Goal: Find specific page/section: Find specific page/section

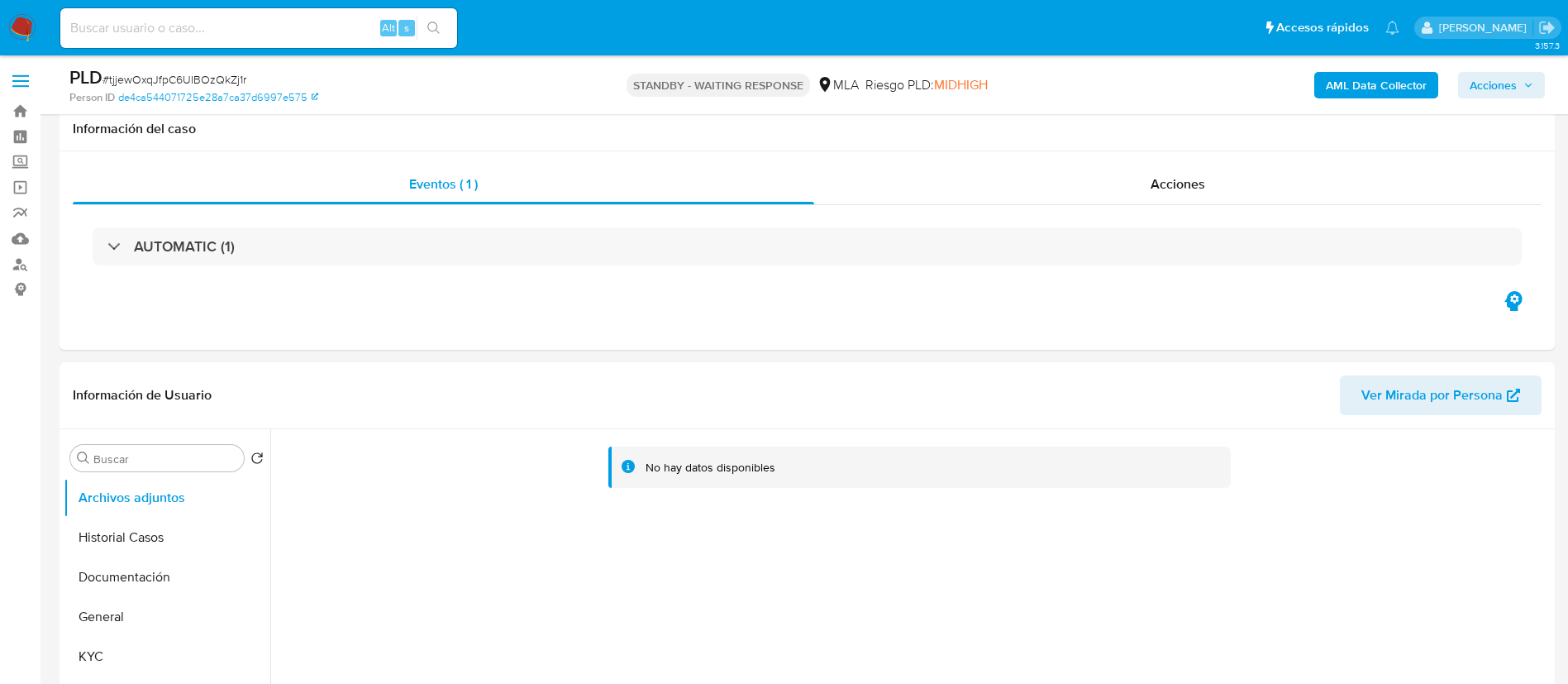
select select "10"
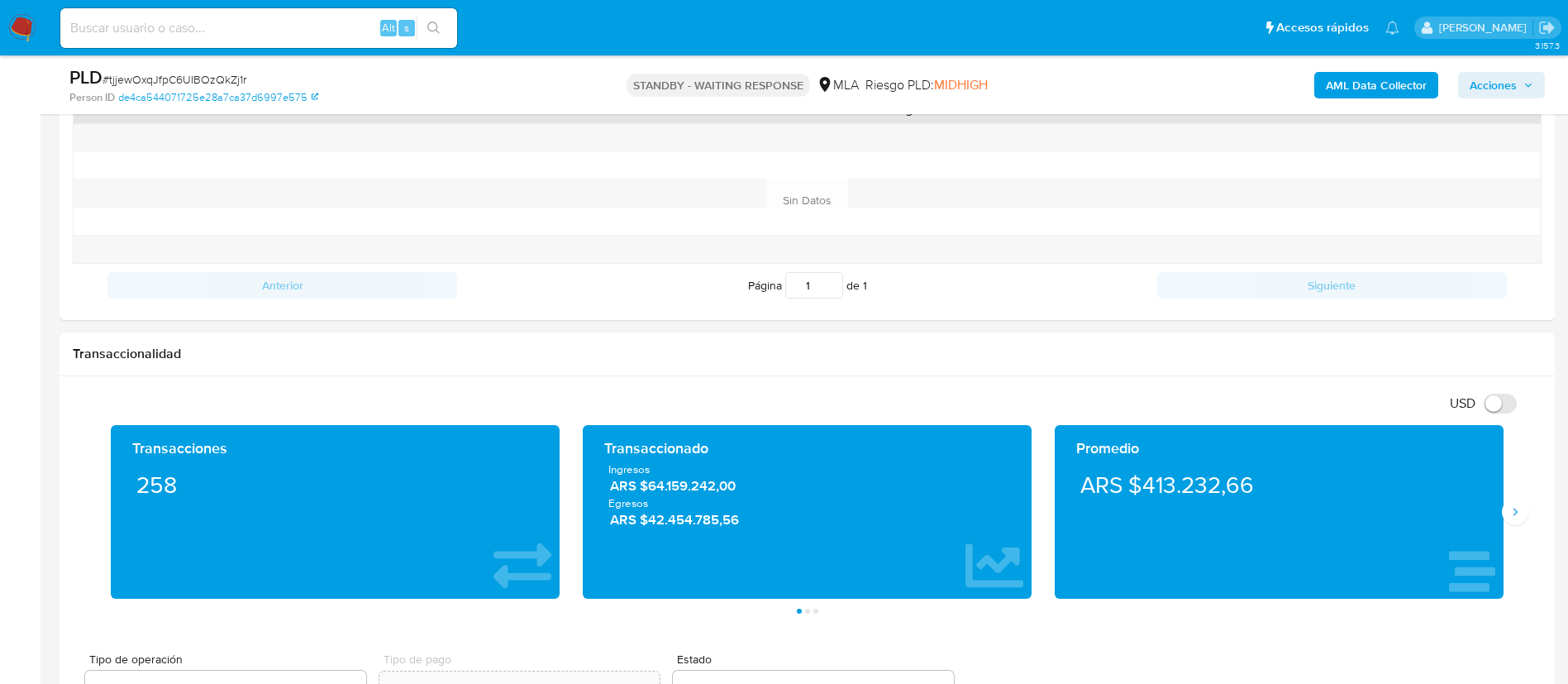
click at [376, 23] on input at bounding box center [258, 29] width 396 height 22
paste input "GuQn3vif5lsQL2hLWzxxlyNM"
click at [416, 26] on input "GuQn3vif5lsQL2hLWzxxlyNM" at bounding box center [258, 29] width 396 height 22
type input "GuQn3vif5lsQL2hLWzxxlyNM"
click at [425, 29] on button "search-icon" at bounding box center [433, 29] width 33 height 24
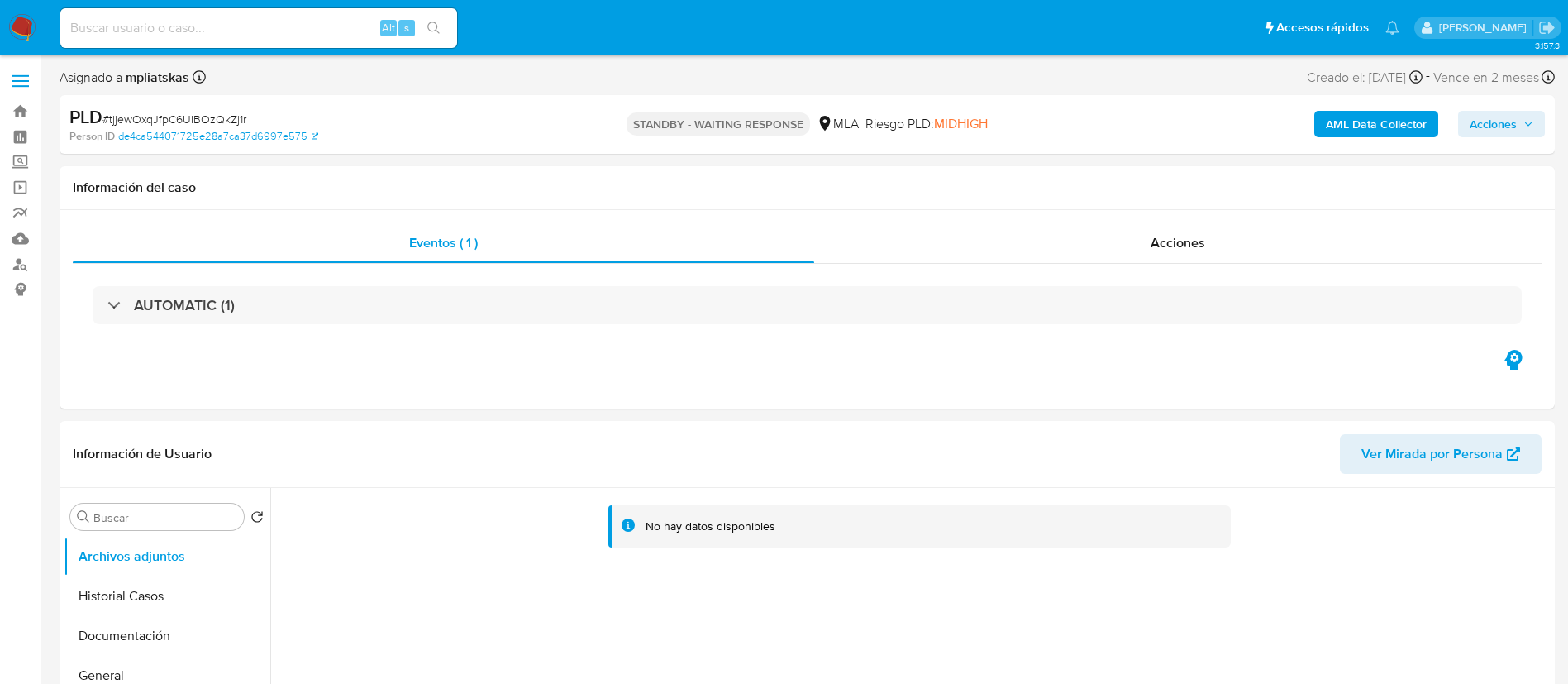
select select "10"
drag, startPoint x: 304, startPoint y: 33, endPoint x: 313, endPoint y: 38, distance: 10.3
click at [304, 33] on input at bounding box center [258, 29] width 396 height 22
paste input "GuQn3vif5lsQL2hLWzxxlyNM"
type input "GuQn3vif5lsQL2hLWzxxlyNM"
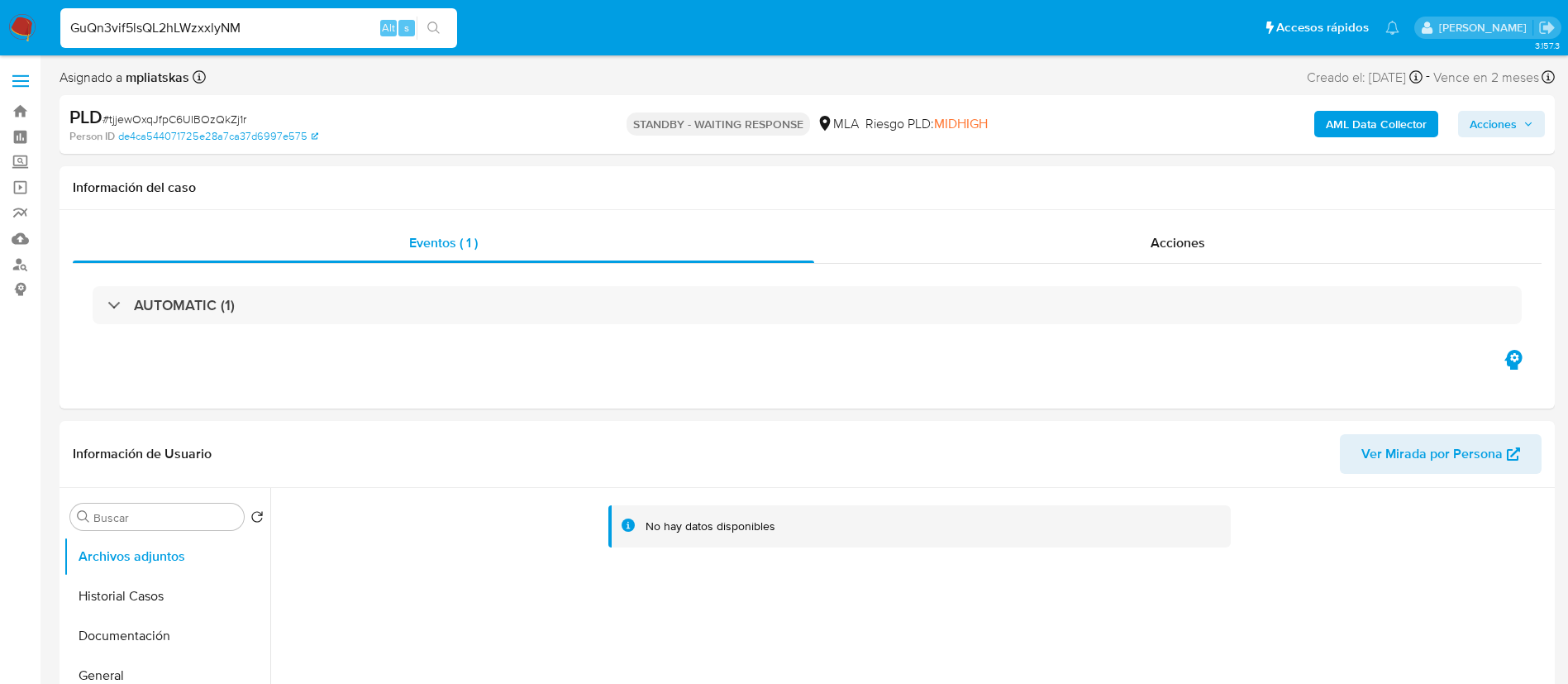
click at [440, 24] on icon "search-icon" at bounding box center [433, 28] width 13 height 13
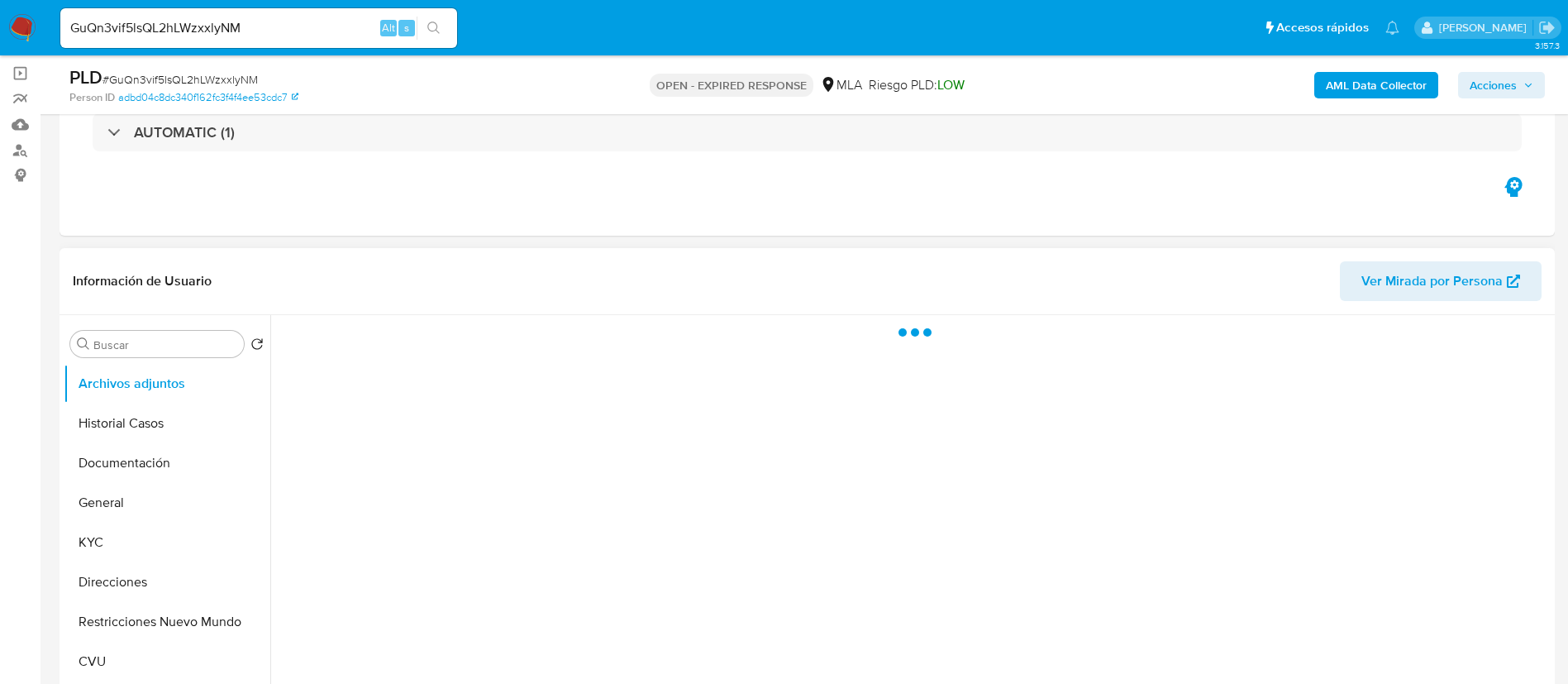
scroll to position [372, 0]
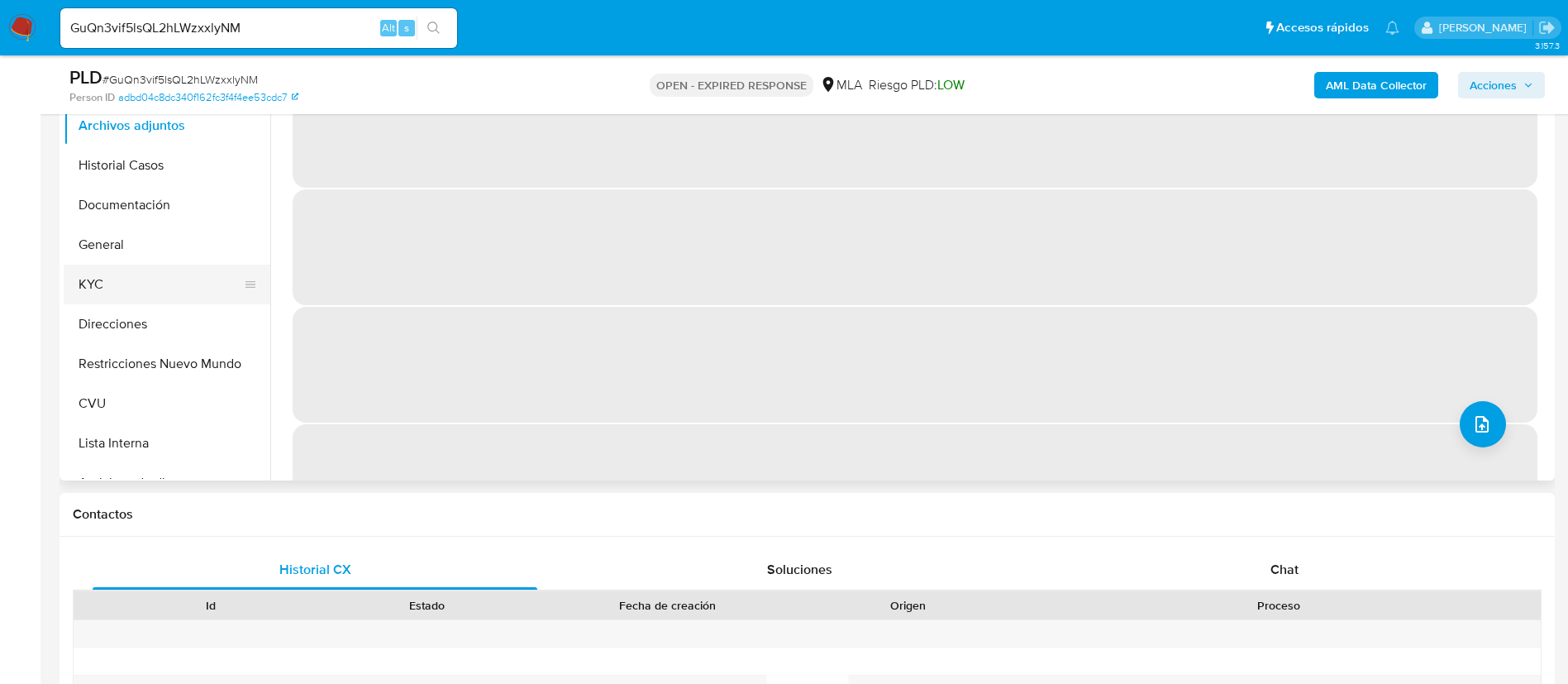
click at [132, 284] on button "KYC" at bounding box center [160, 284] width 194 height 39
select select "10"
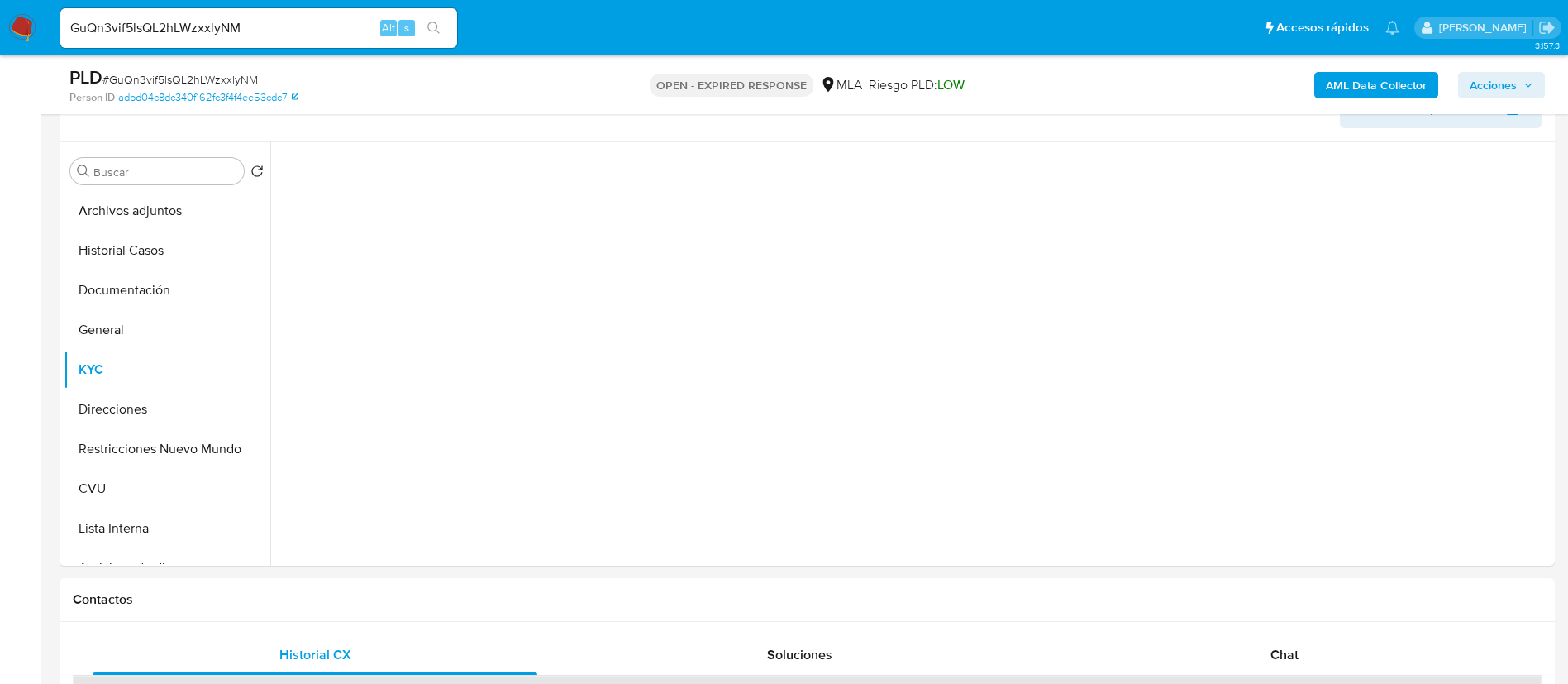
scroll to position [248, 0]
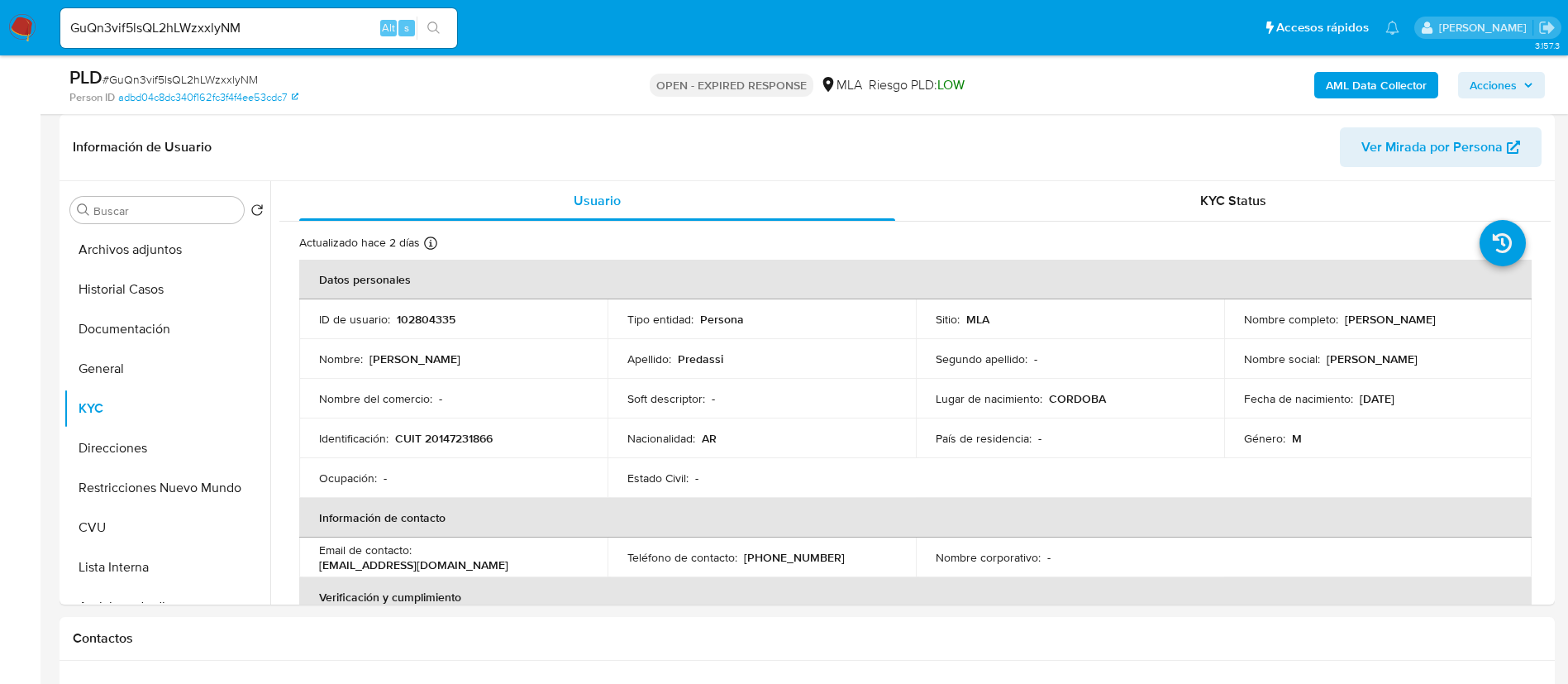
click at [418, 315] on p "102804335" at bounding box center [426, 319] width 59 height 15
copy p "102804335"
